Goal: Information Seeking & Learning: Learn about a topic

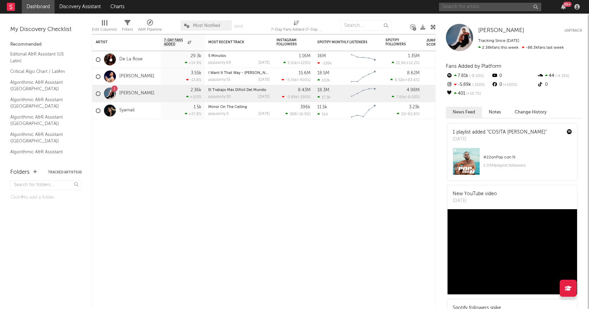
click at [475, 5] on input "text" at bounding box center [490, 7] width 102 height 9
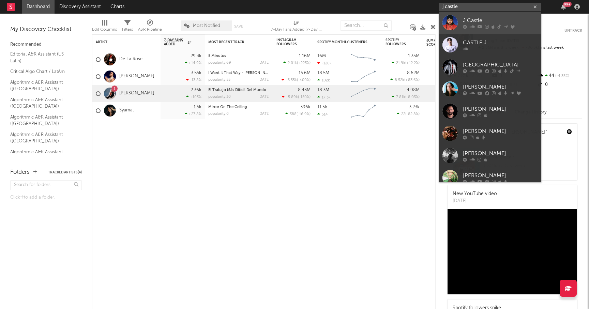
type input "j castle"
click at [478, 26] on icon at bounding box center [479, 27] width 5 height 4
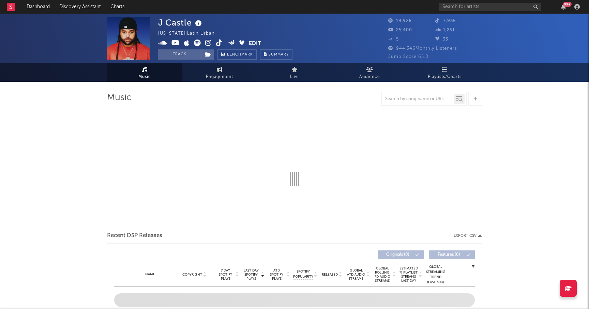
select select "6m"
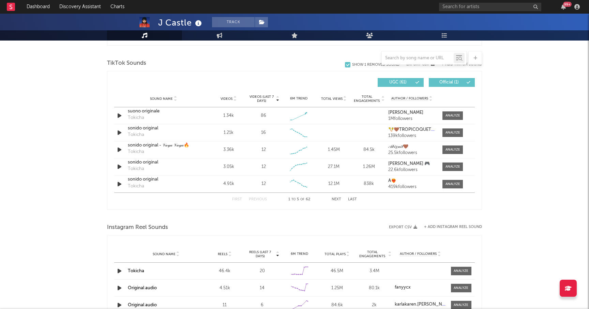
scroll to position [422, 0]
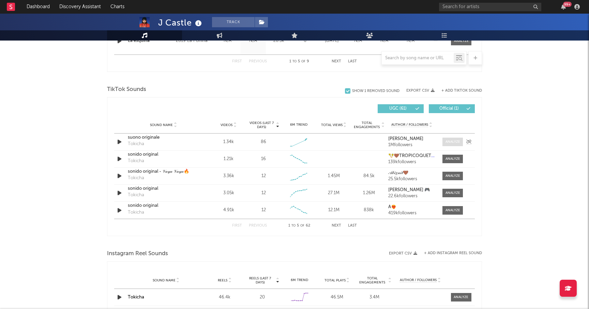
click at [454, 140] on div at bounding box center [452, 141] width 15 height 5
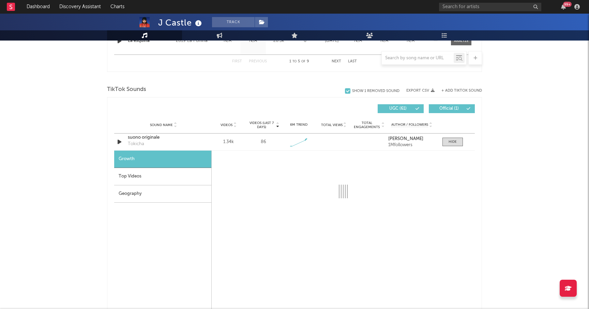
select select "6m"
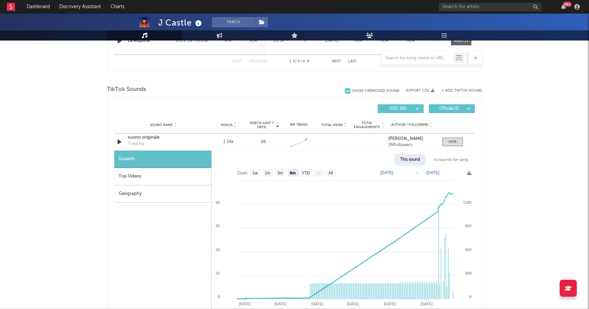
click at [452, 157] on div "All sounds for song" at bounding box center [450, 160] width 45 height 12
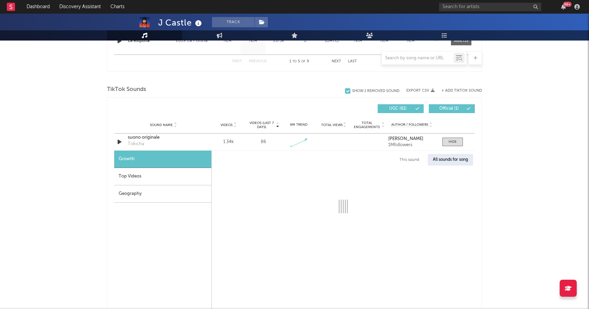
select select "1w"
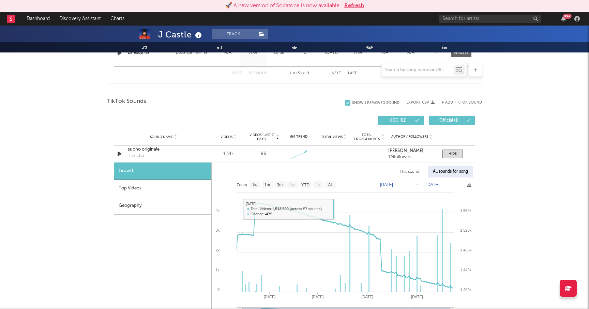
click at [158, 210] on div "Geography" at bounding box center [162, 205] width 97 height 17
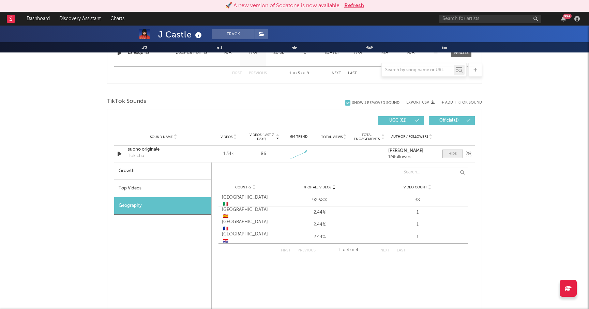
click at [455, 152] on div at bounding box center [452, 153] width 8 height 5
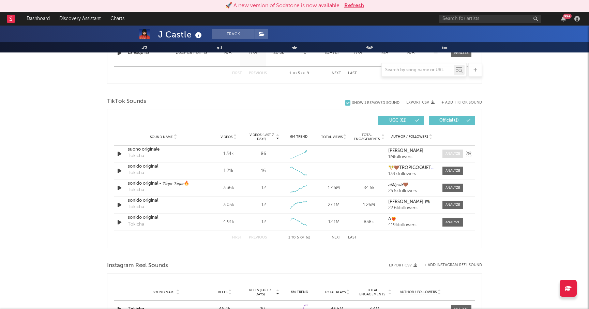
click at [451, 156] on div at bounding box center [452, 153] width 15 height 5
select select "6m"
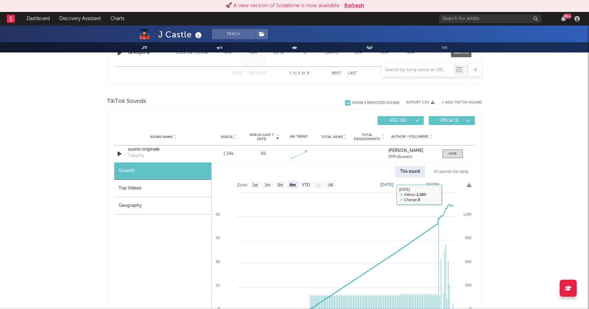
click at [456, 170] on div "All sounds for song" at bounding box center [450, 172] width 45 height 12
select select "1w"
